Goal: Task Accomplishment & Management: Complete application form

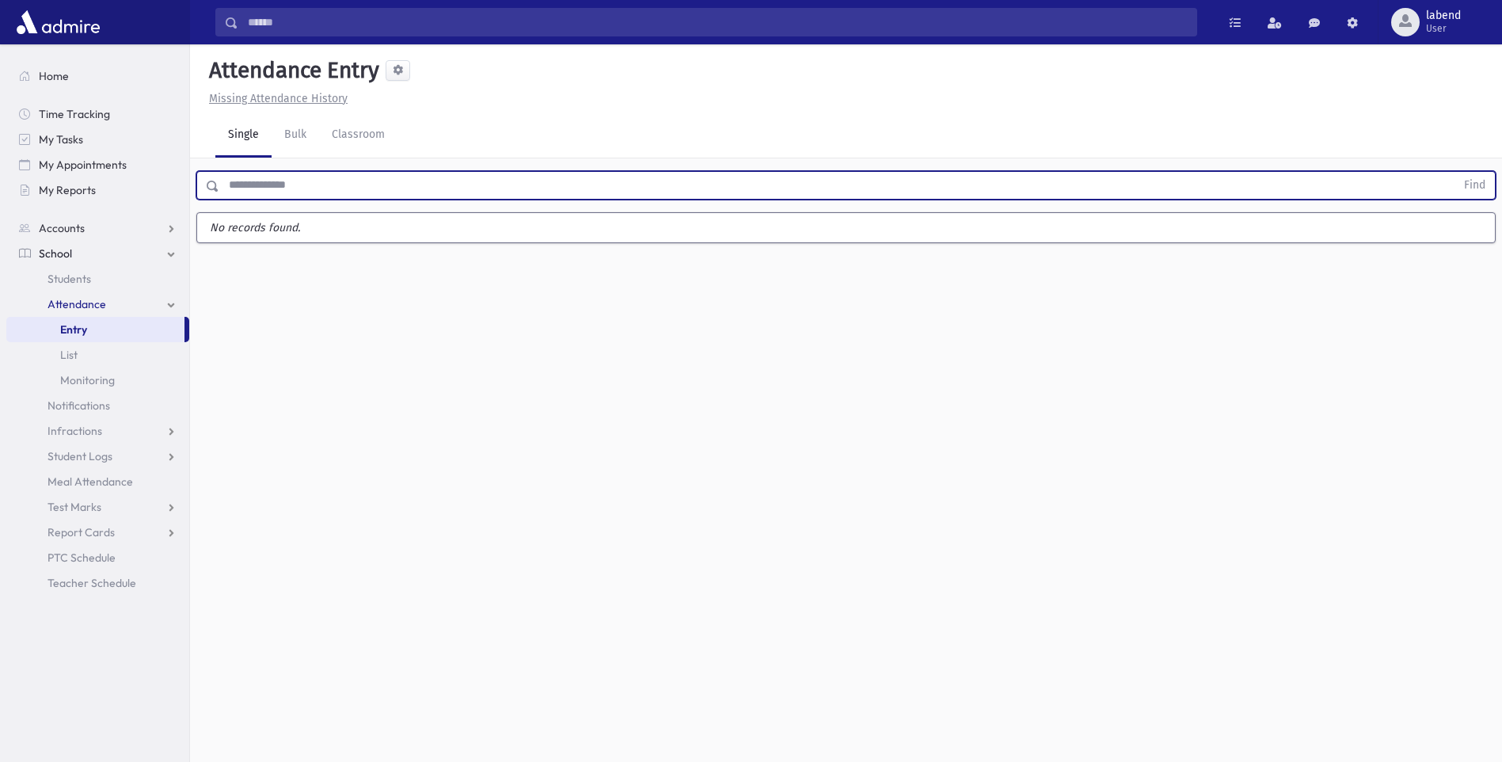
click at [244, 187] on input "text" at bounding box center [837, 185] width 1236 height 28
type input "***"
click at [1454, 172] on button "Find" at bounding box center [1474, 185] width 40 height 27
click at [420, 181] on input "text" at bounding box center [837, 185] width 1236 height 28
type input "***"
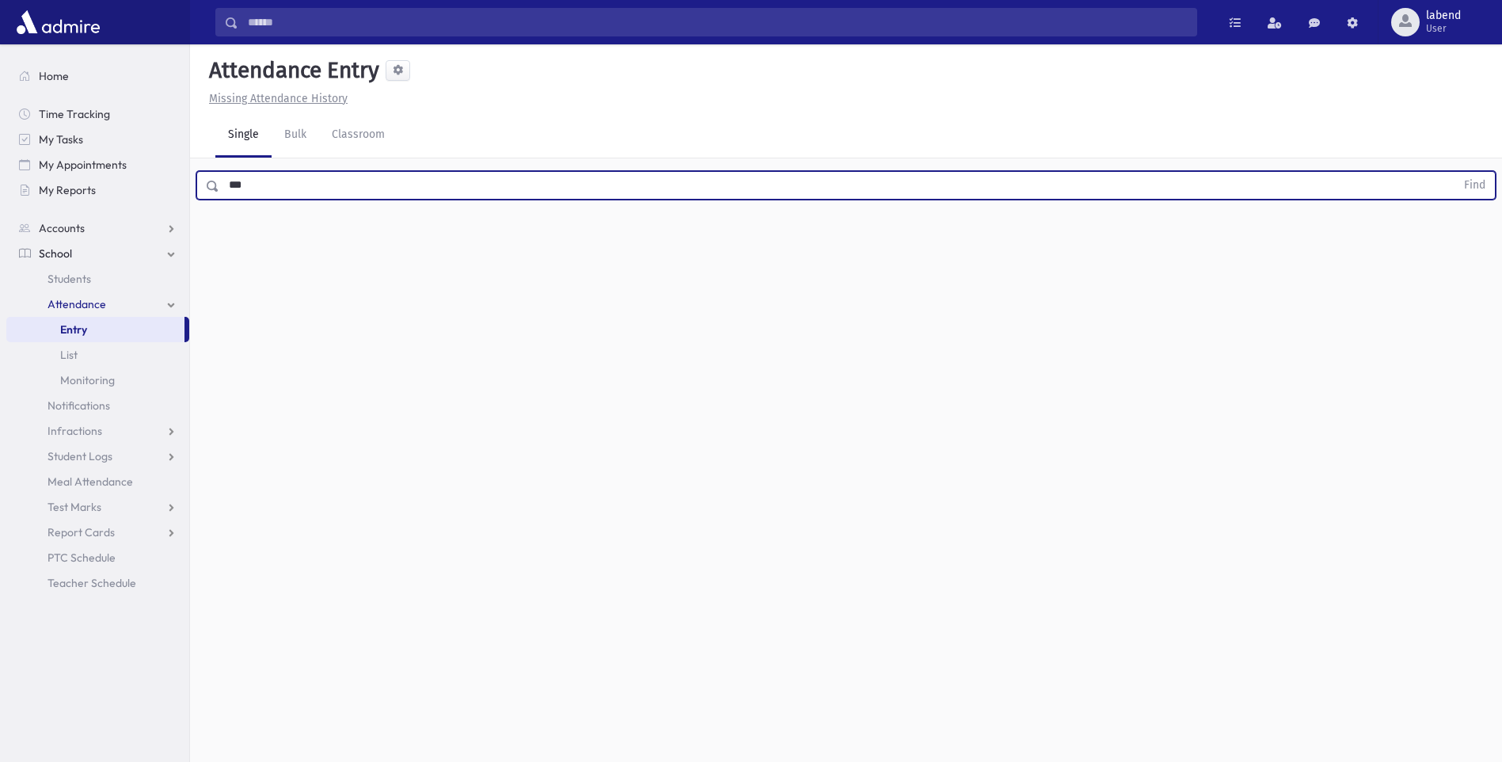
click at [1454, 172] on button "Find" at bounding box center [1474, 185] width 40 height 27
click at [928, 243] on button "AttTypes" at bounding box center [919, 236] width 32 height 28
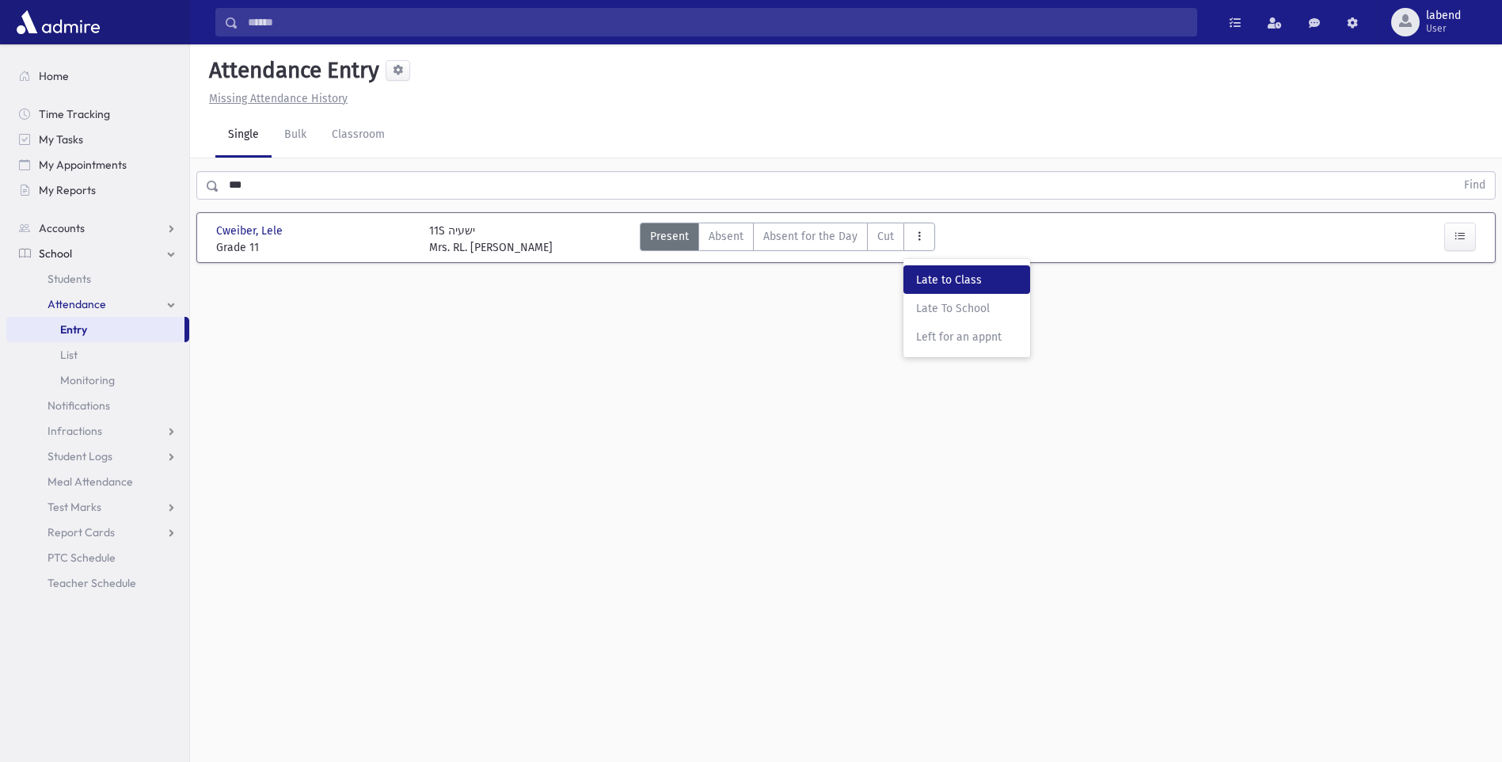
click at [935, 273] on span "Late to Class" at bounding box center [966, 280] width 101 height 17
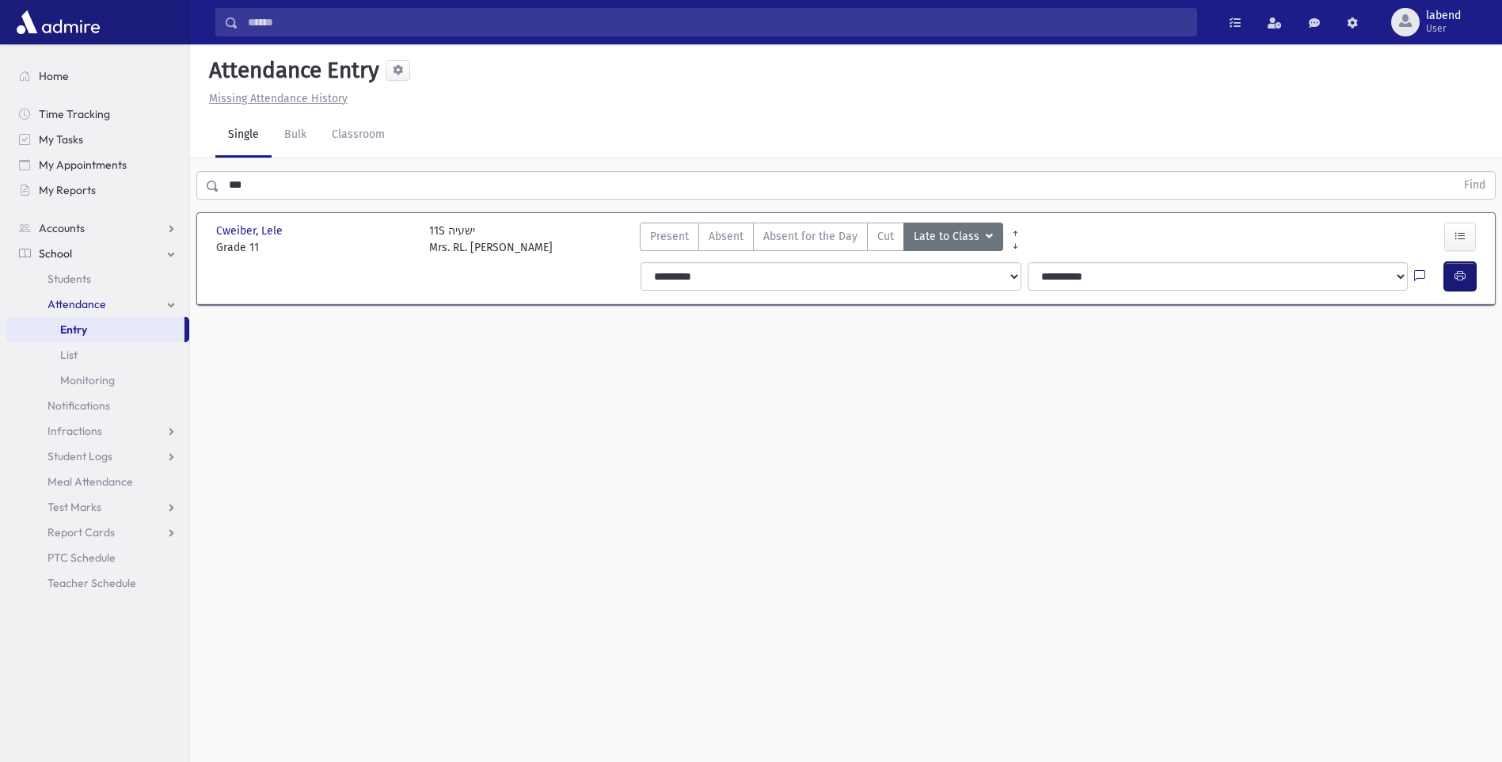
click at [1447, 275] on button "button" at bounding box center [1460, 276] width 32 height 28
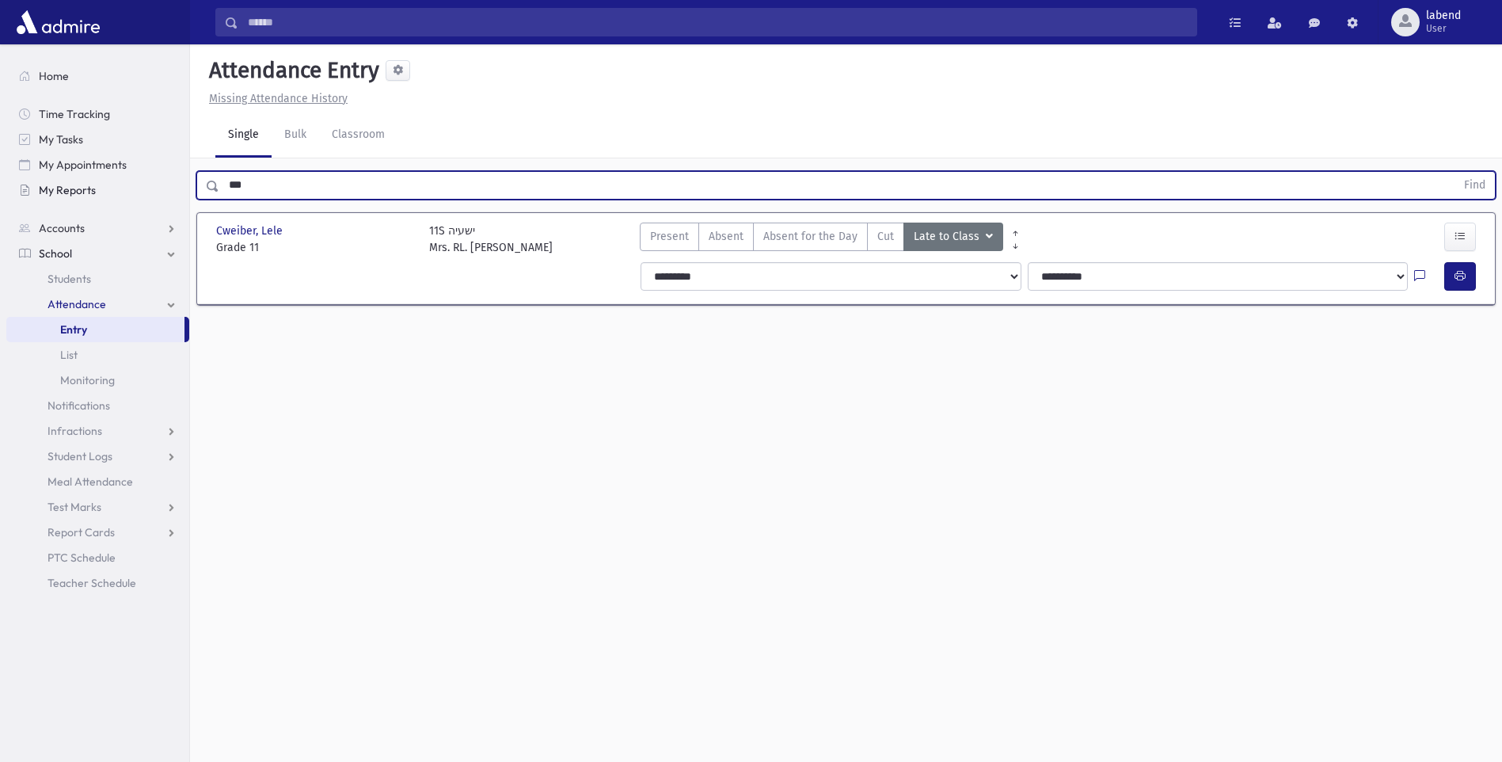
drag, startPoint x: 287, startPoint y: 189, endPoint x: 183, endPoint y: 180, distance: 104.1
click at [183, 180] on div "Search Results All Accounts" at bounding box center [751, 398] width 1502 height 797
click at [1454, 172] on button "Find" at bounding box center [1474, 185] width 40 height 27
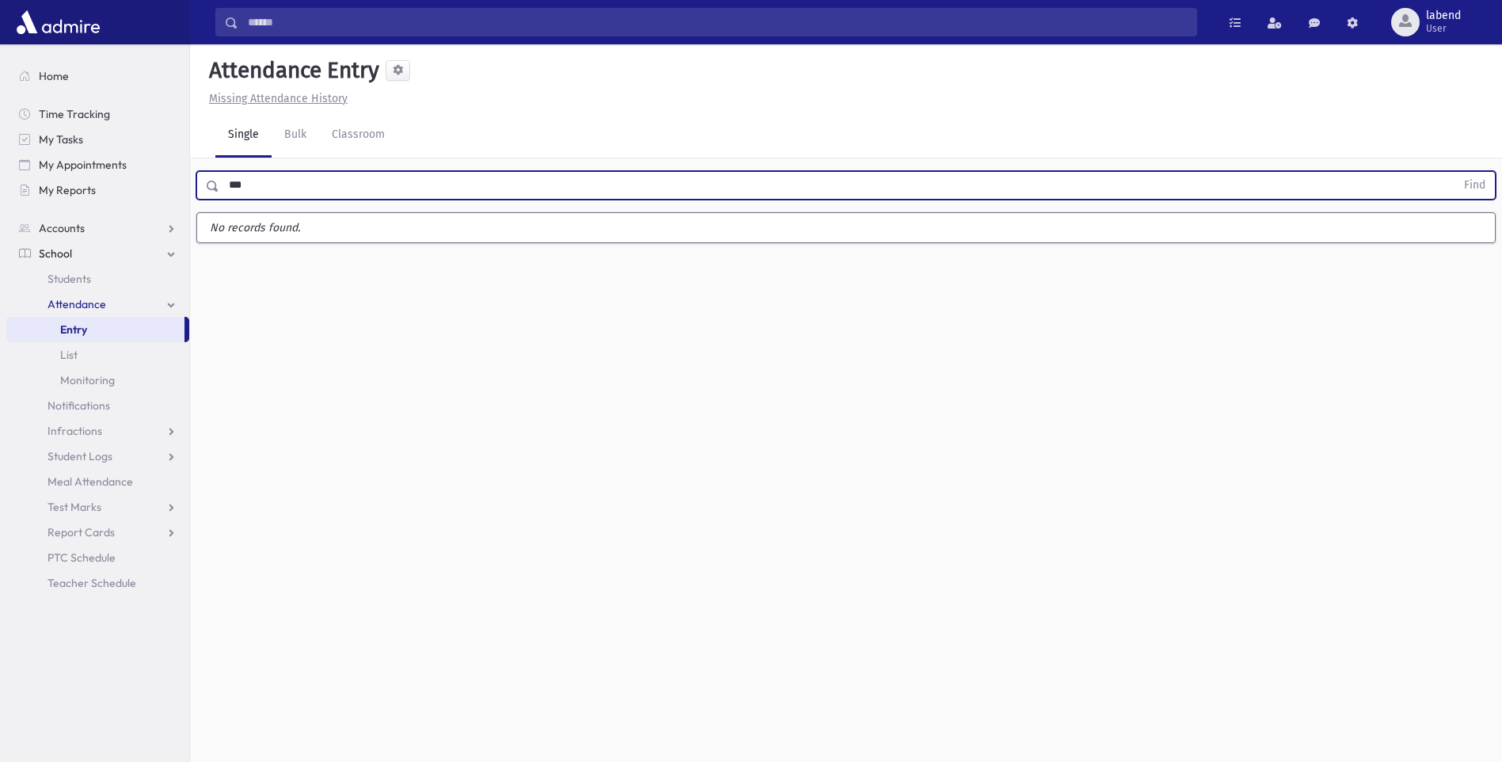
type input "***"
click at [1454, 172] on button "Find" at bounding box center [1474, 185] width 40 height 27
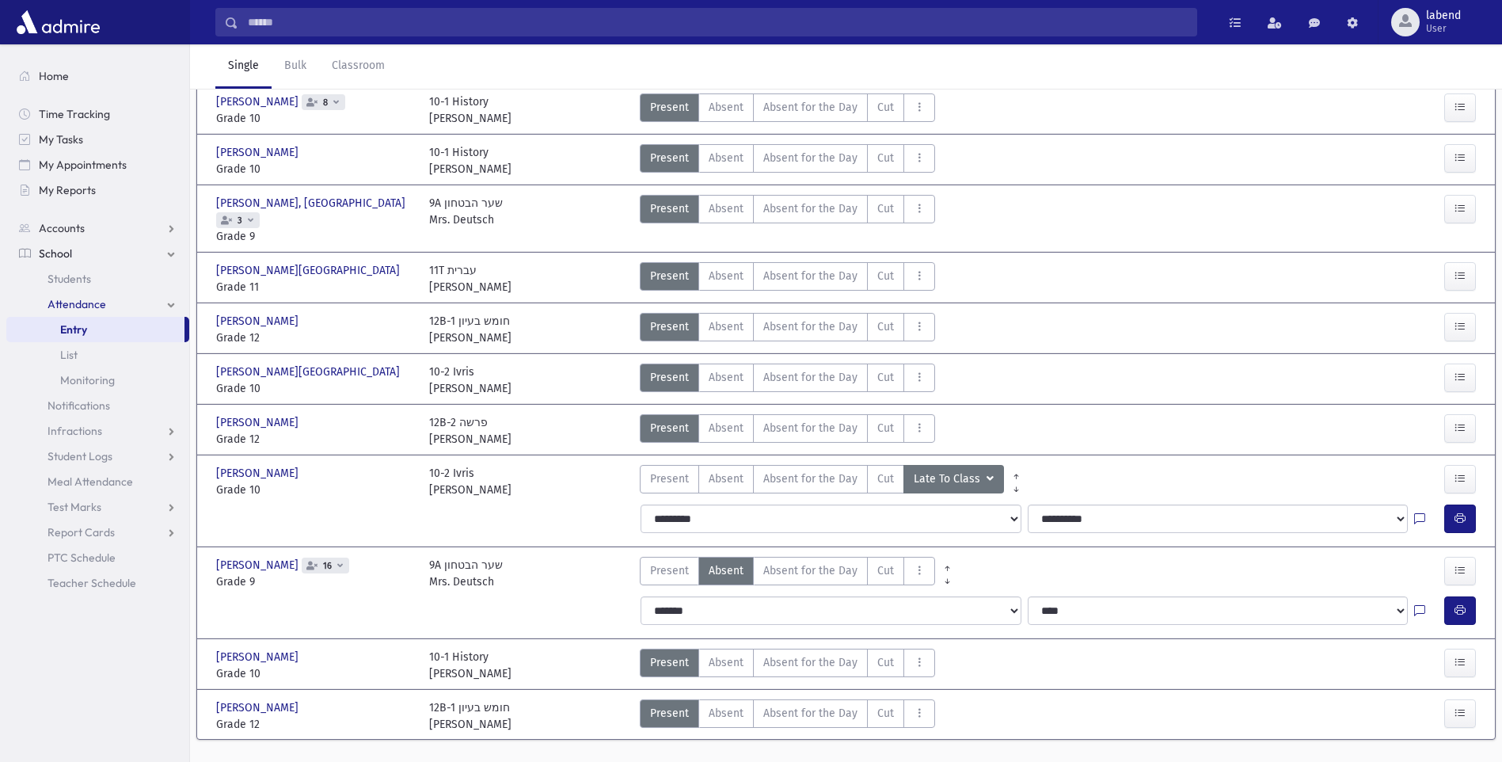
scroll to position [199, 0]
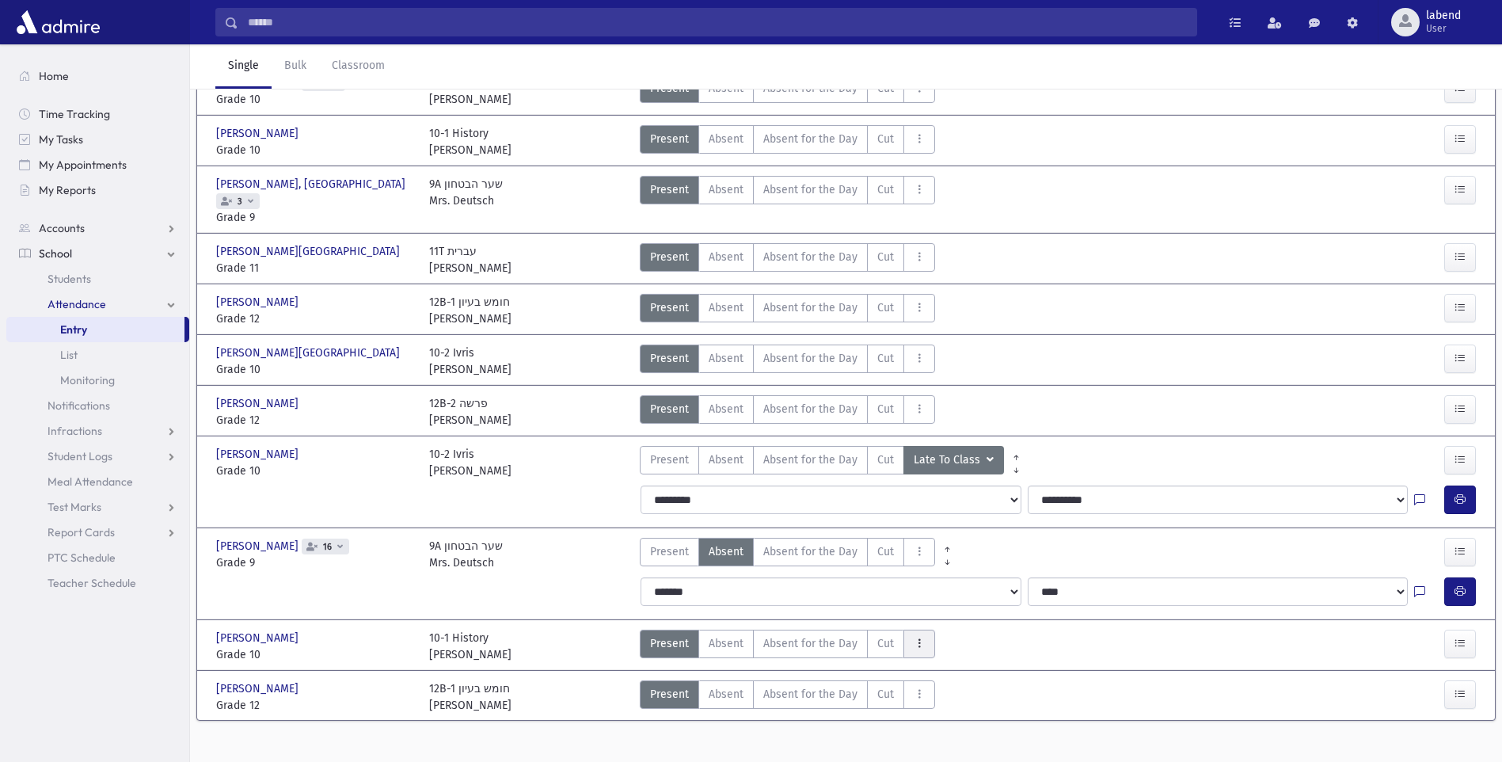
click at [929, 629] on button "AttTypes" at bounding box center [919, 643] width 32 height 28
click at [945, 678] on Class"] "Late to Class Late" at bounding box center [966, 686] width 127 height 28
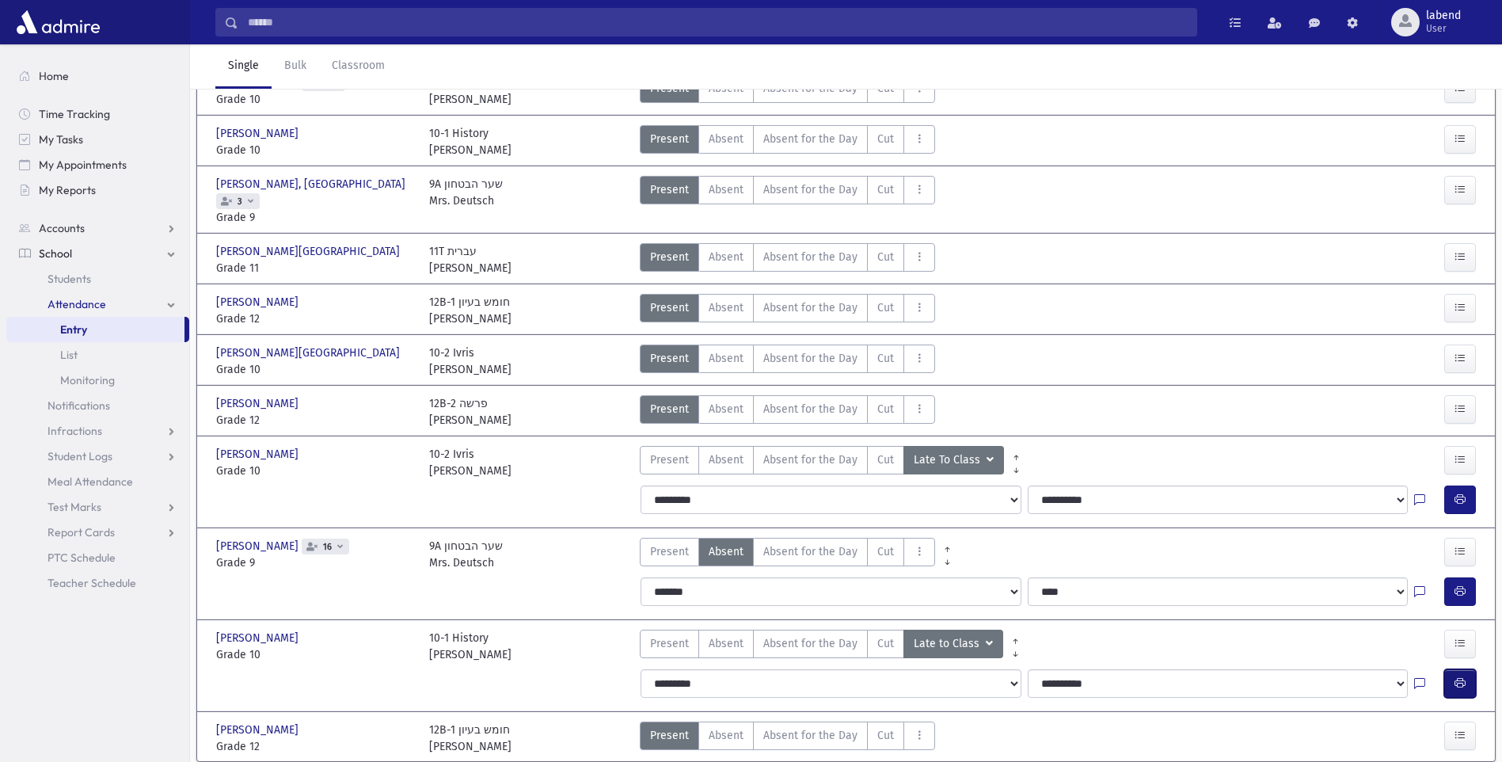
click at [1467, 669] on button "button" at bounding box center [1460, 683] width 32 height 28
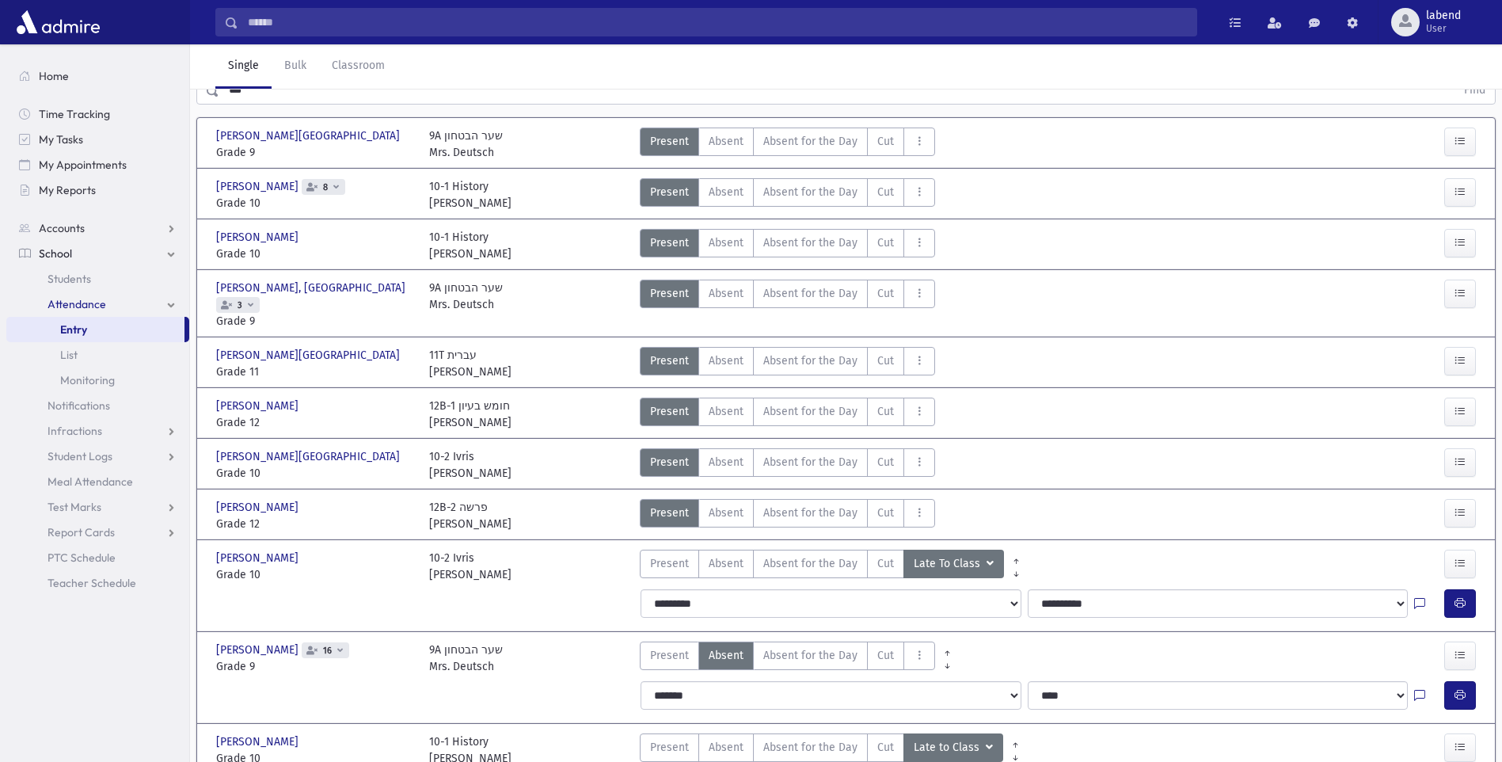
scroll to position [0, 0]
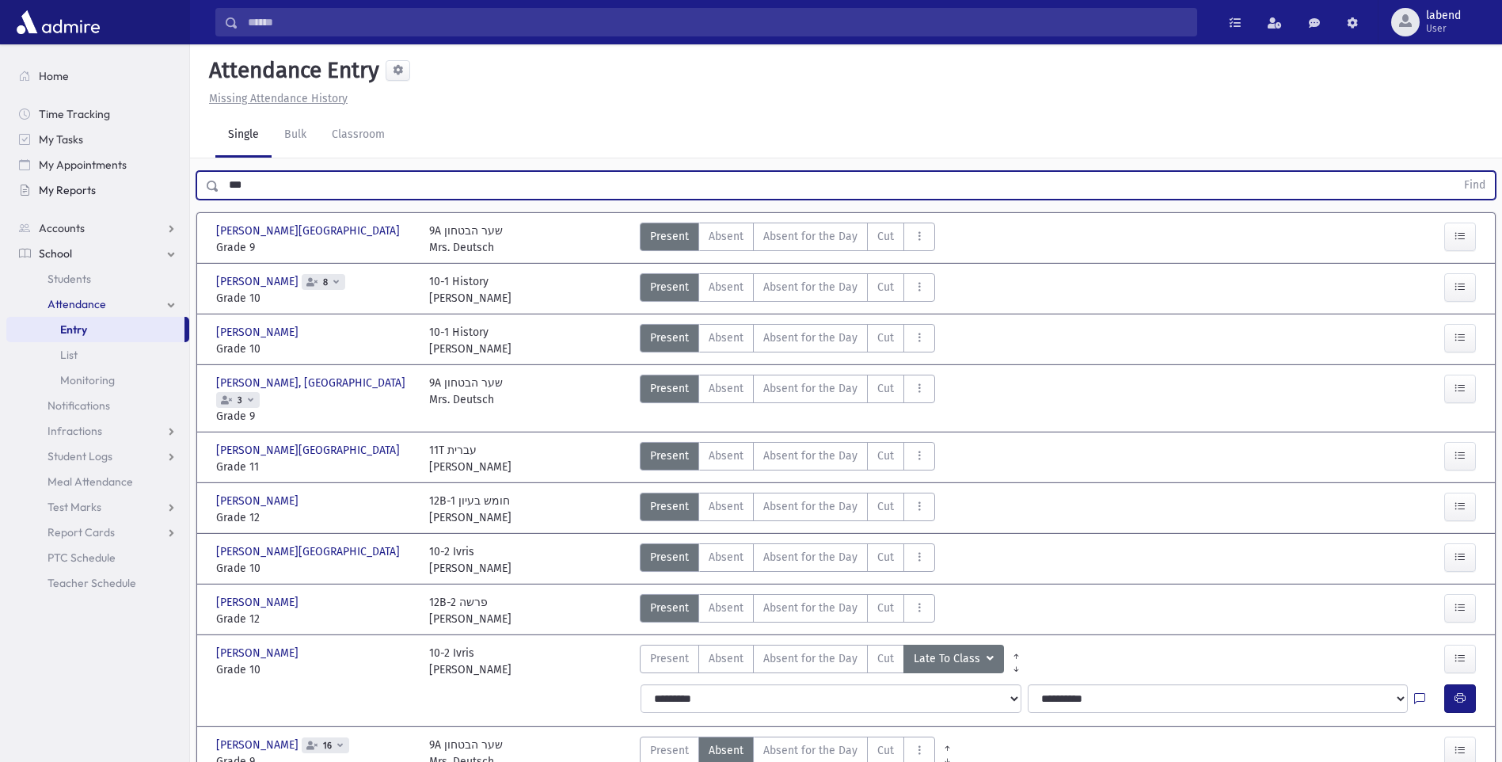
drag, startPoint x: 273, startPoint y: 180, endPoint x: 144, endPoint y: 182, distance: 129.1
click at [144, 182] on div "Search Results All Accounts" at bounding box center [751, 509] width 1502 height 1018
click at [1454, 172] on button "Find" at bounding box center [1474, 185] width 40 height 27
